Goal: Task Accomplishment & Management: Manage account settings

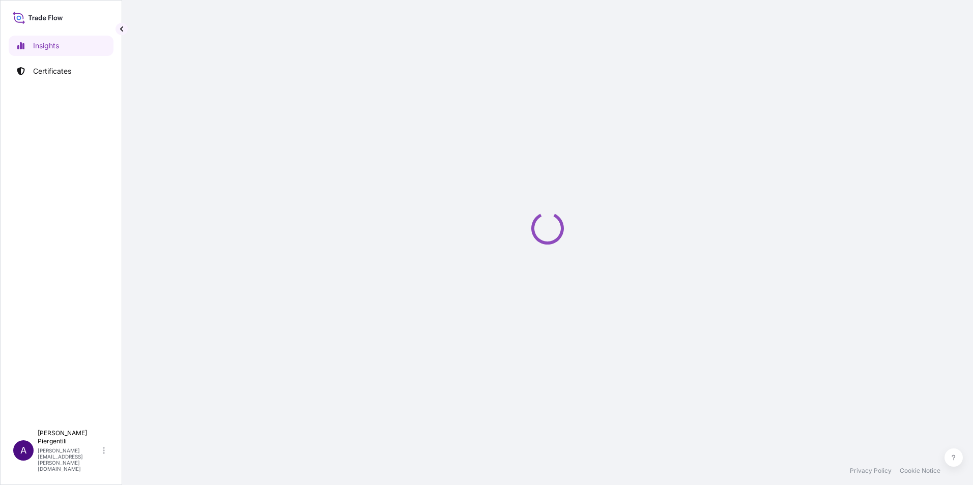
select select "2025"
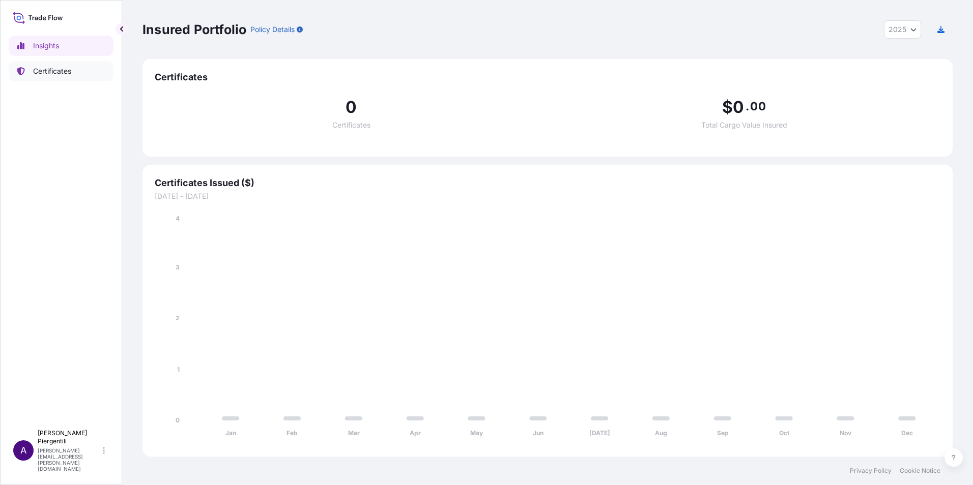
click at [65, 69] on p "Certificates" at bounding box center [52, 71] width 38 height 10
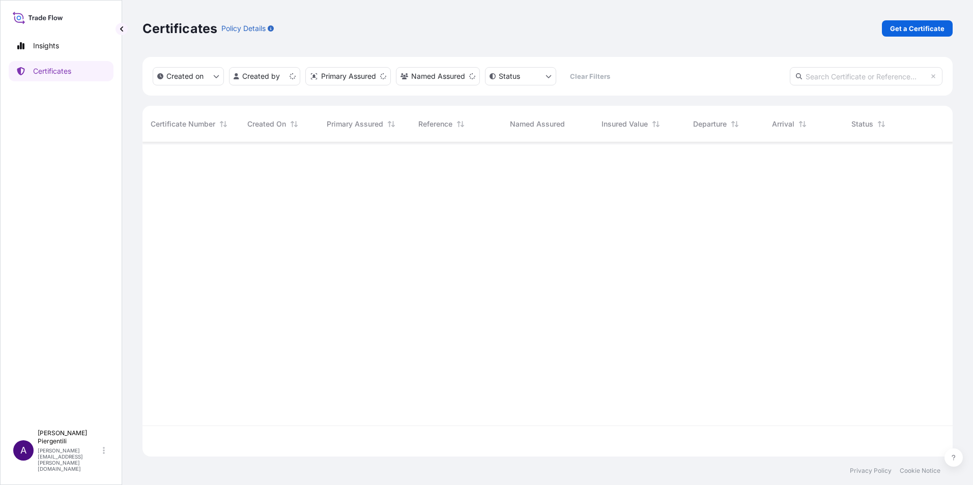
scroll to position [312, 802]
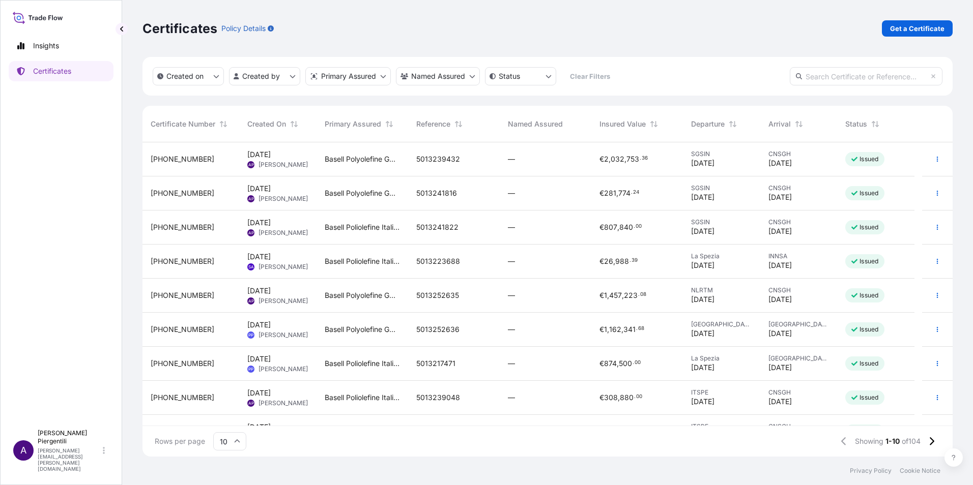
click at [426, 226] on span "5013241822" at bounding box center [437, 227] width 42 height 10
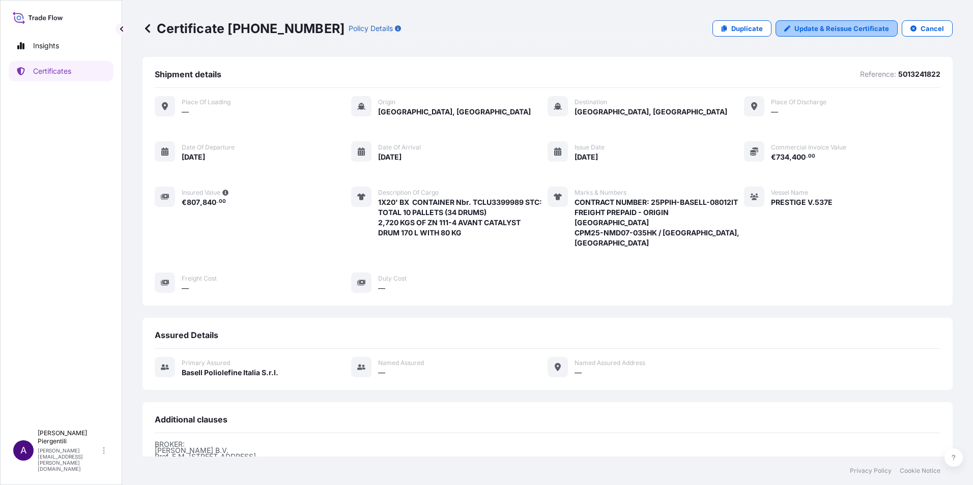
click at [812, 26] on p "Update & Reissue Certificate" at bounding box center [841, 28] width 95 height 10
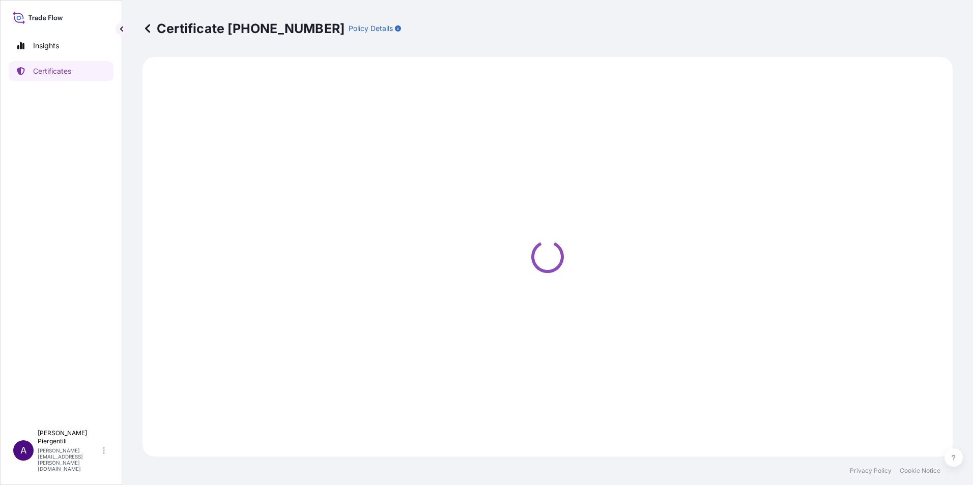
select select "Sea"
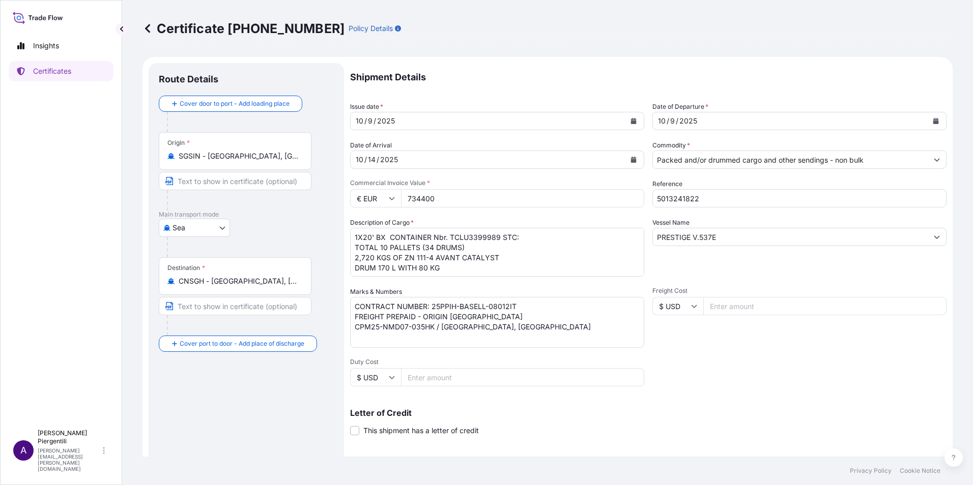
select select "32017"
click at [631, 120] on icon "Calendar" at bounding box center [634, 121] width 6 height 6
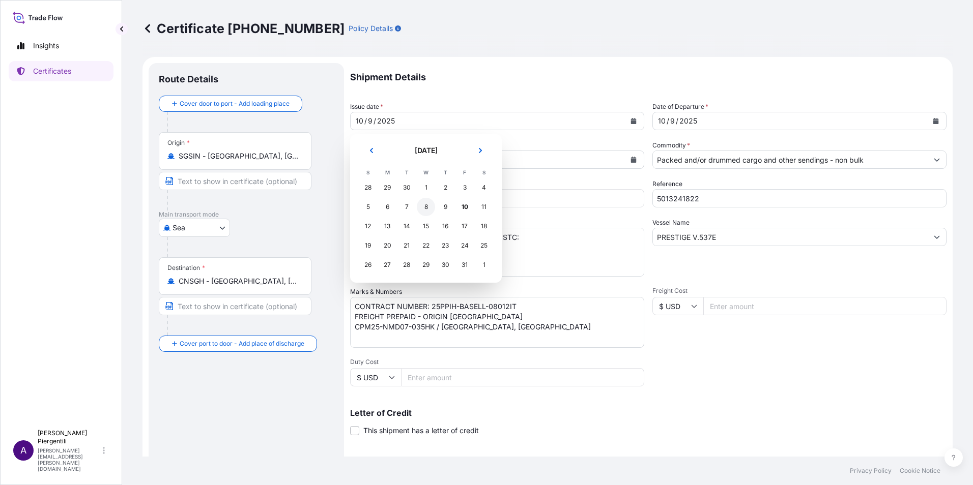
click at [429, 208] on div "8" at bounding box center [426, 207] width 18 height 18
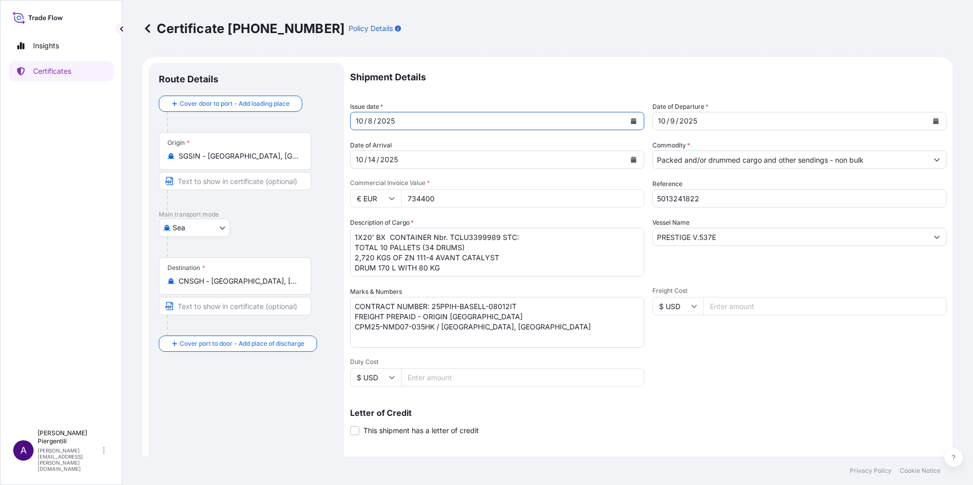
click at [933, 124] on icon "Calendar" at bounding box center [936, 121] width 6 height 6
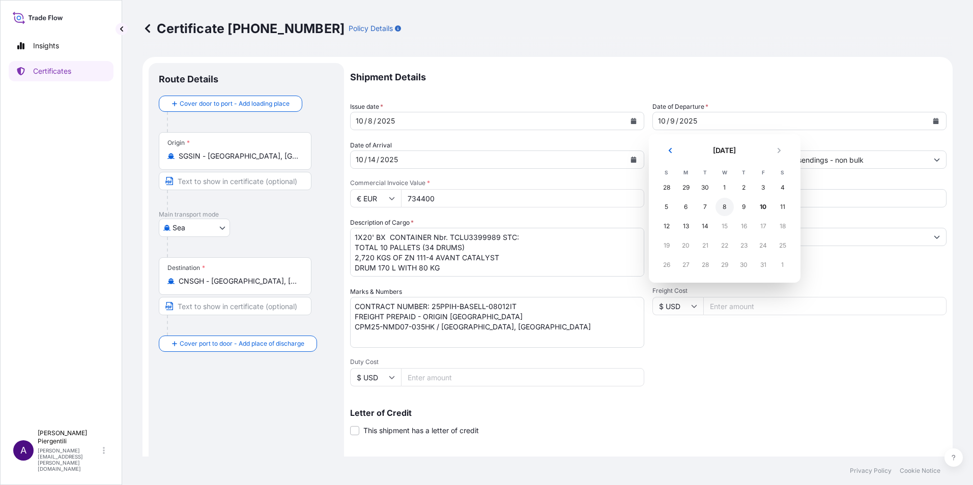
click at [724, 208] on div "8" at bounding box center [724, 207] width 18 height 18
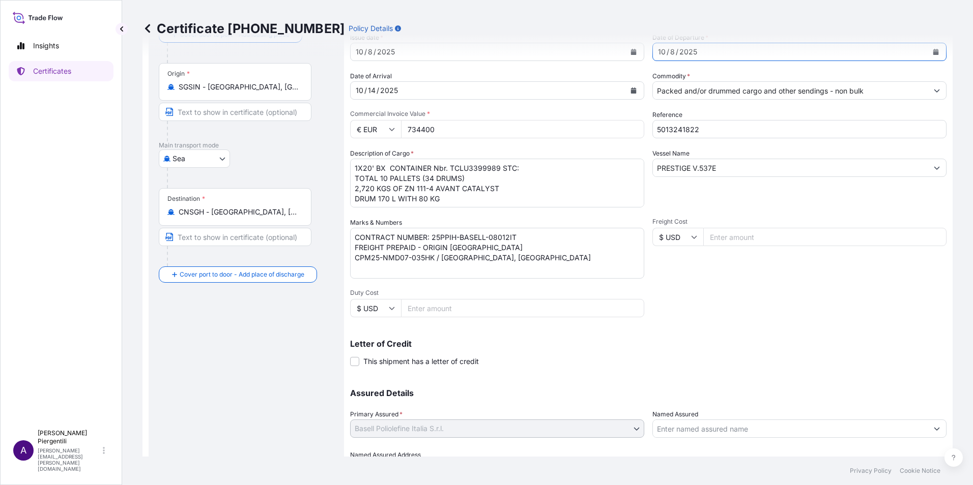
scroll to position [126, 0]
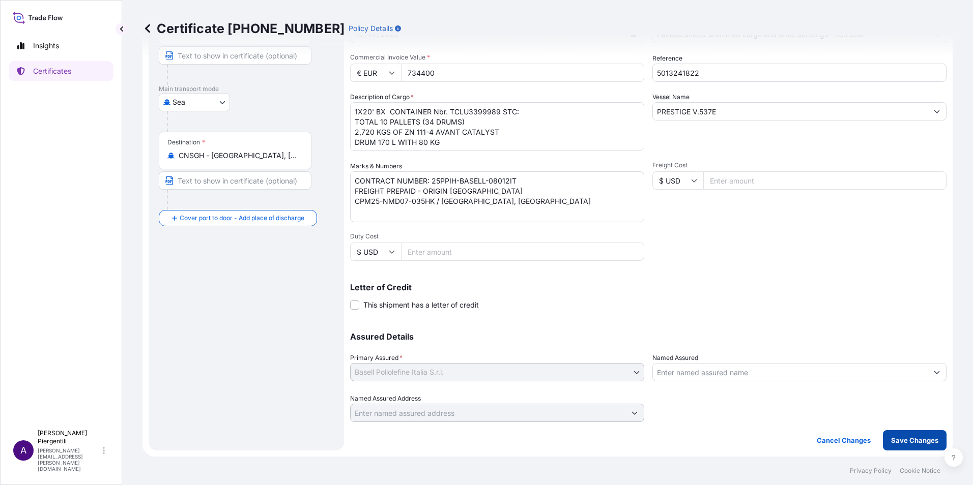
click at [907, 437] on p "Save Changes" at bounding box center [914, 441] width 47 height 10
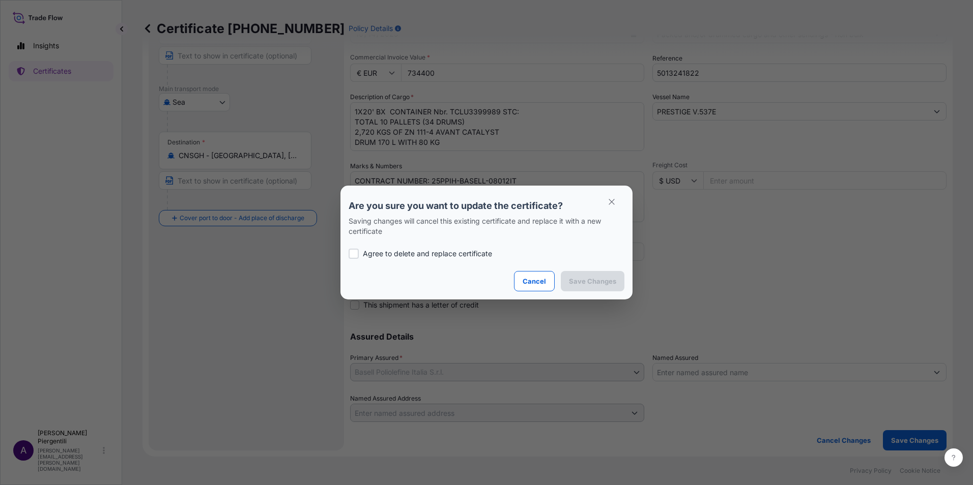
click at [421, 251] on p "Agree to delete and replace certificate" at bounding box center [427, 254] width 129 height 10
checkbox input "true"
click at [584, 282] on p "Save Changes" at bounding box center [592, 281] width 47 height 10
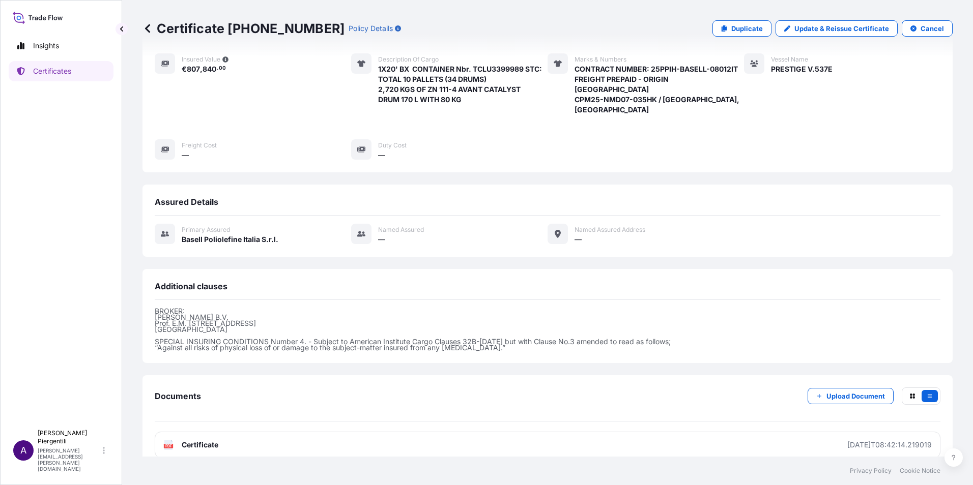
scroll to position [137, 0]
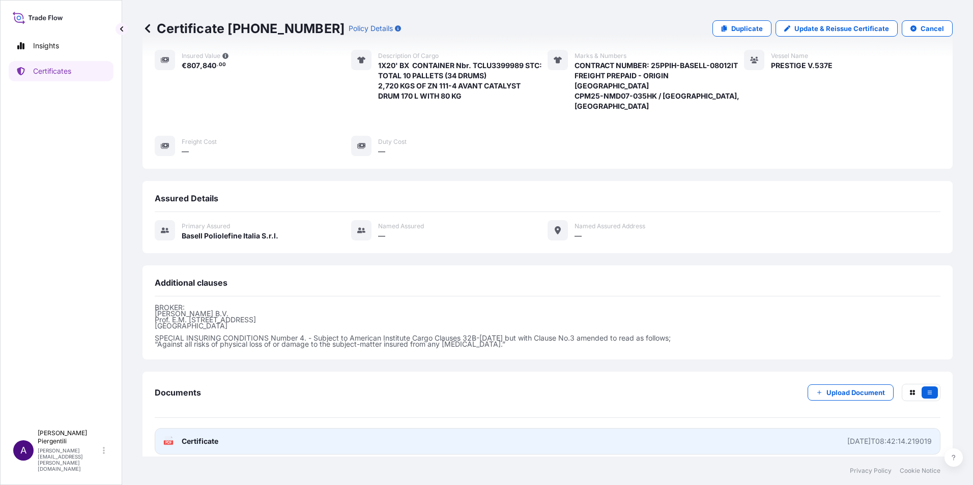
click at [195, 437] on span "Certificate" at bounding box center [200, 442] width 37 height 10
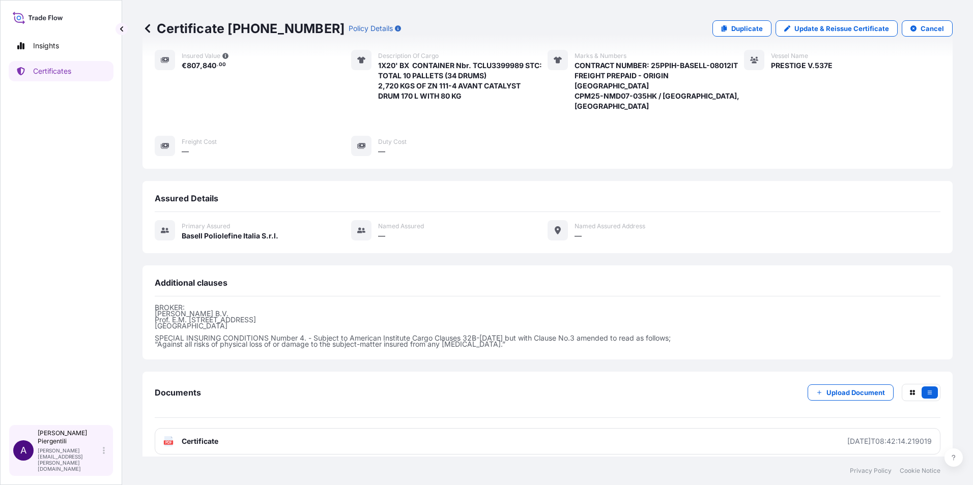
click at [50, 446] on p "Annamaria Piergentili" at bounding box center [69, 437] width 63 height 16
